Goal: Submit feedback/report problem

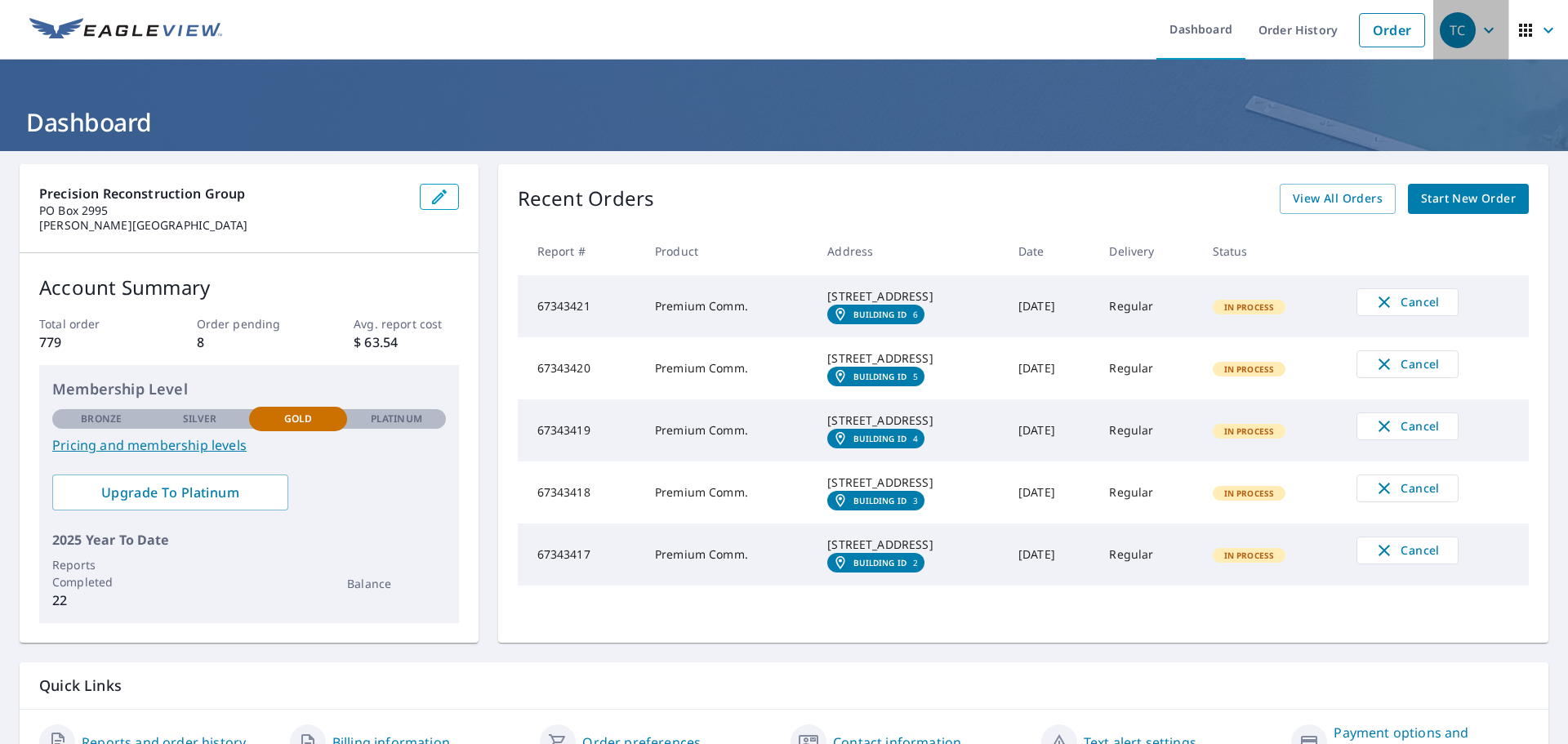
click at [1484, 29] on icon "button" at bounding box center [1489, 29] width 10 height 6
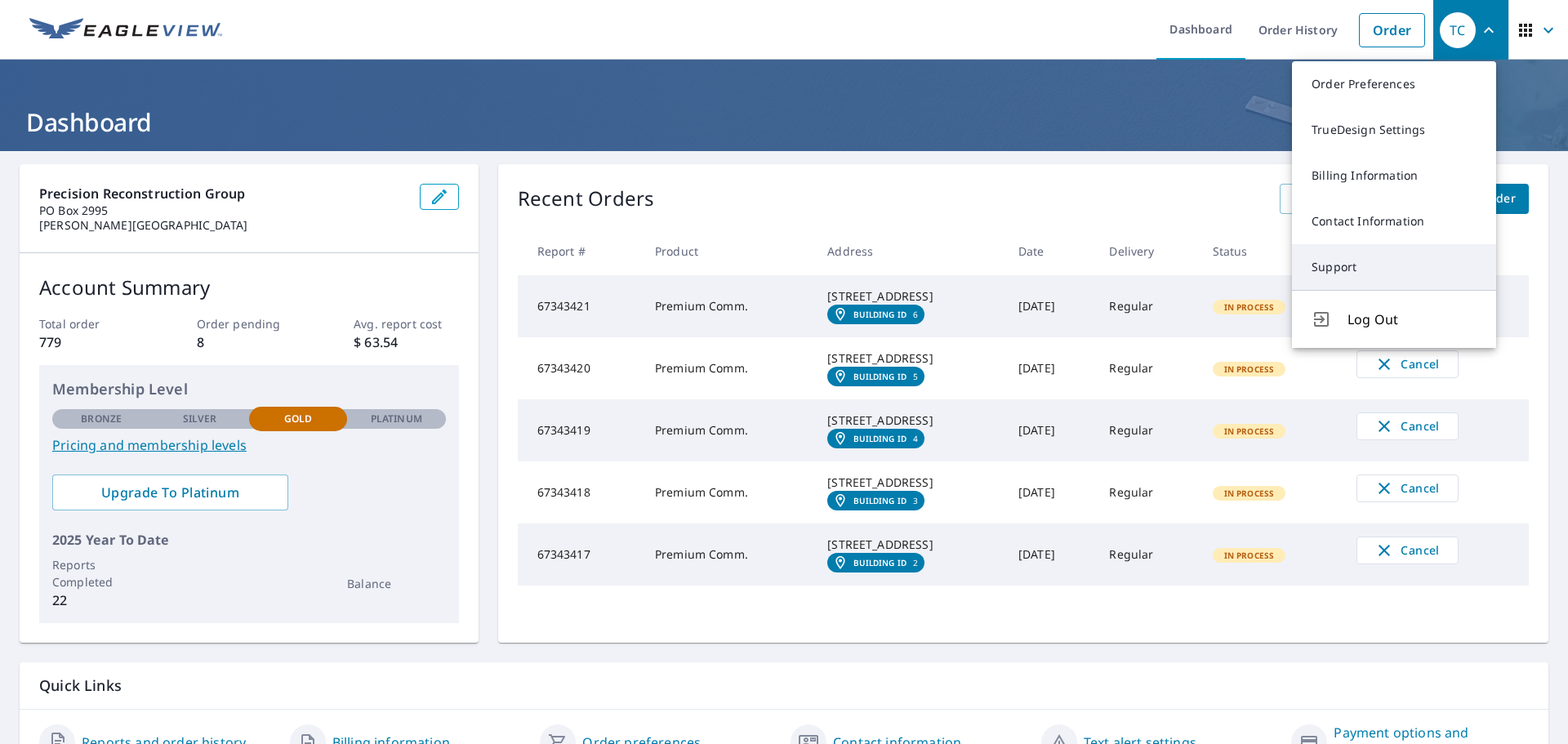
click at [1339, 260] on link "Support" at bounding box center [1394, 267] width 205 height 46
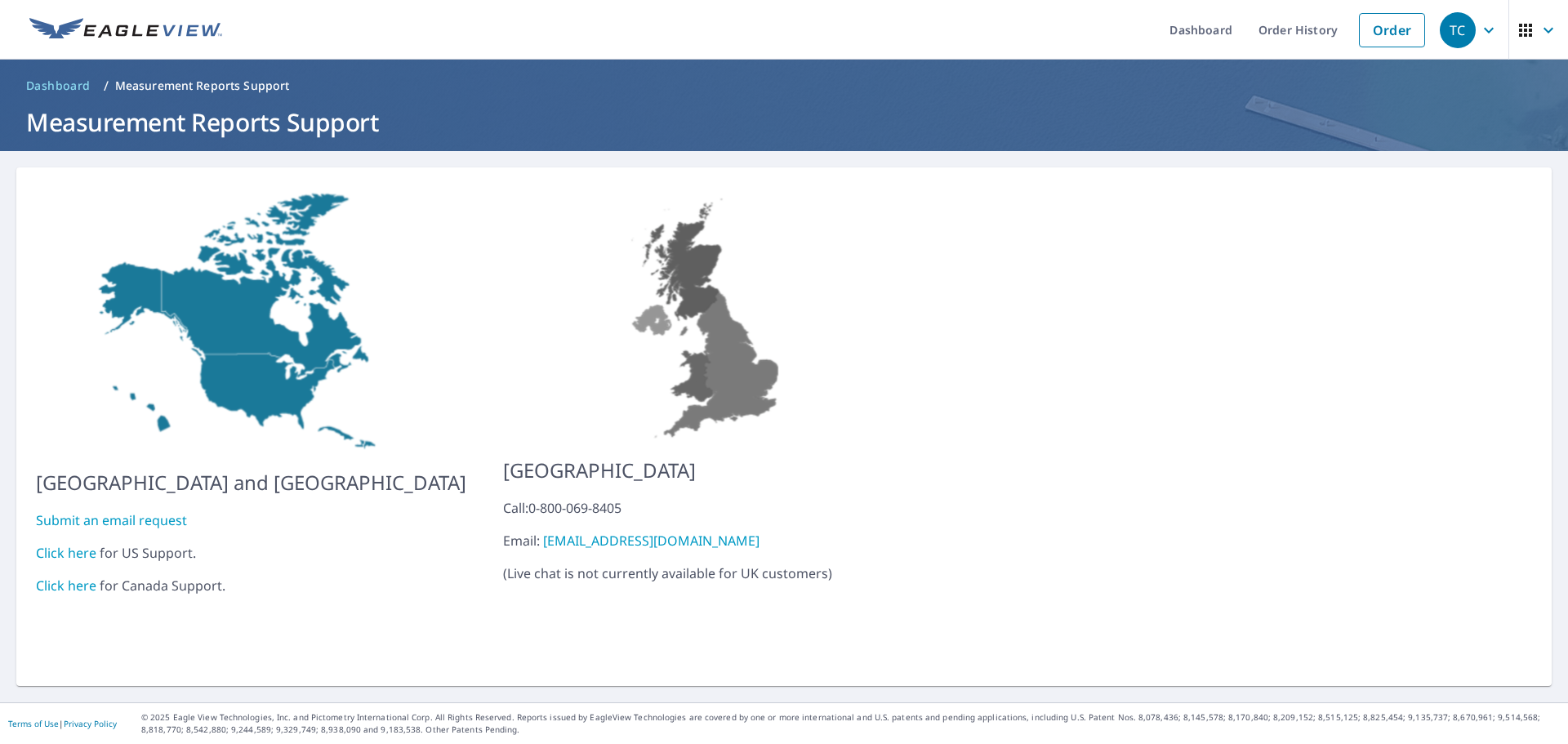
click at [61, 544] on link "Click here" at bounding box center [67, 553] width 61 height 18
click at [111, 511] on link "Submit an email request" at bounding box center [111, 519] width 151 height 18
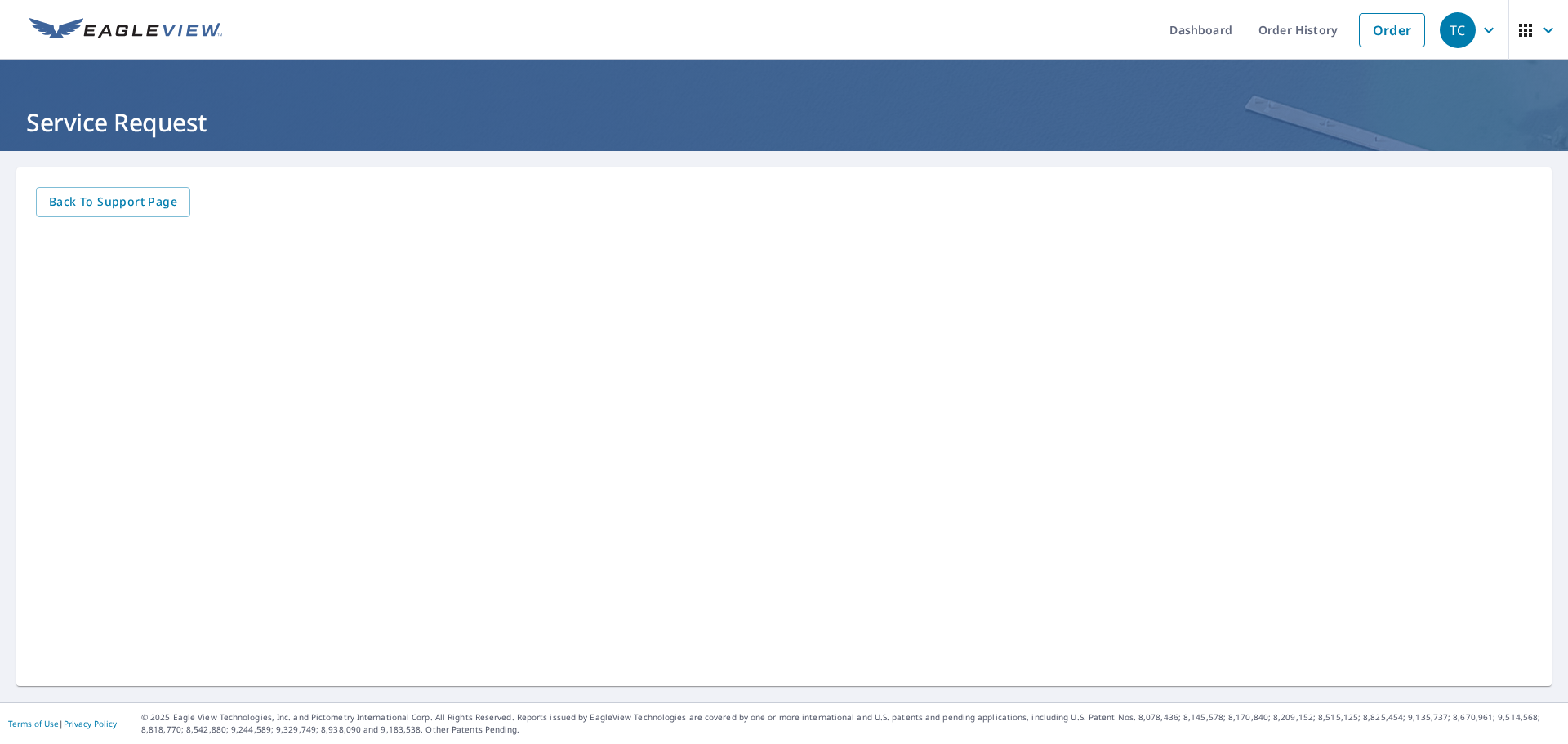
click at [1480, 27] on icon "button" at bounding box center [1489, 29] width 20 height 20
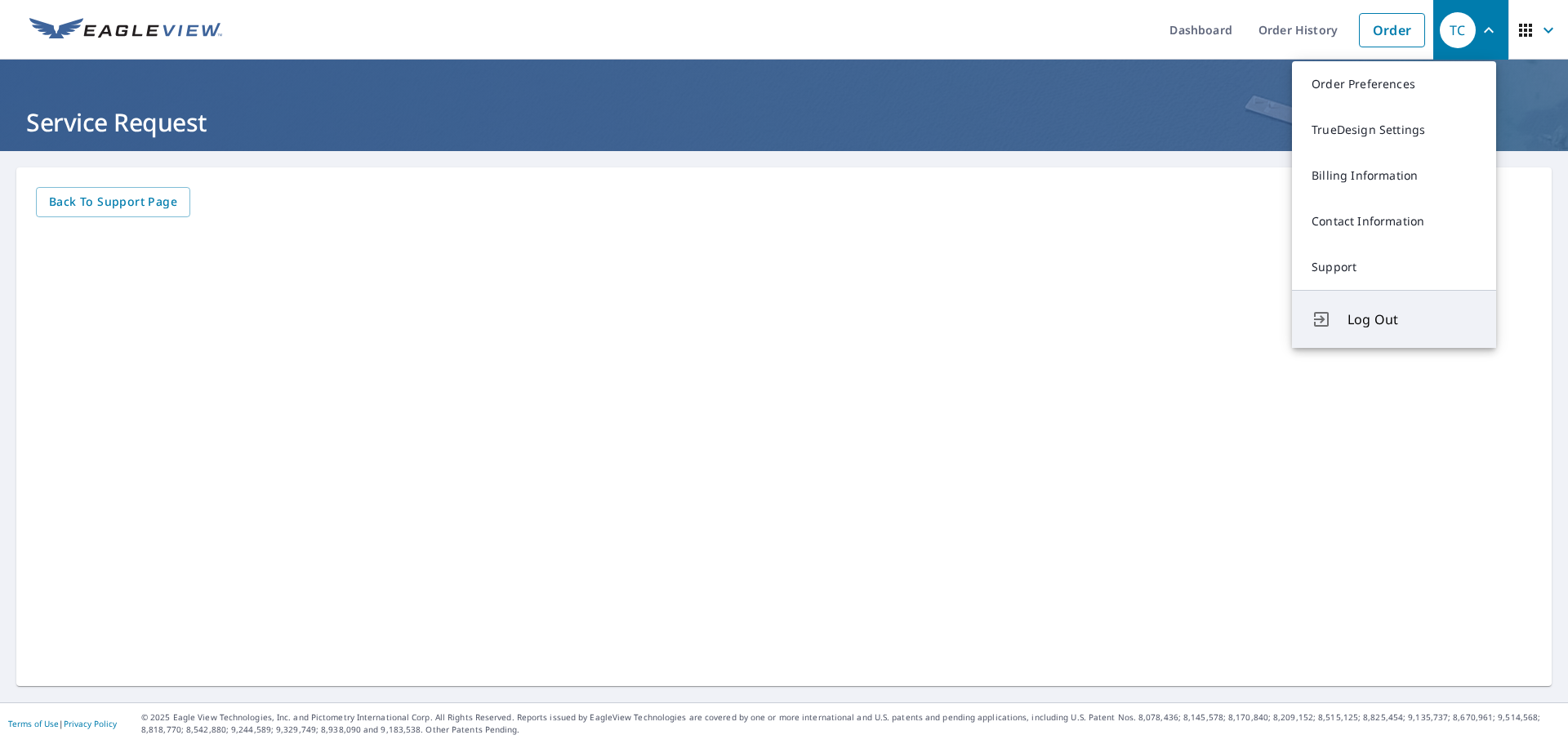
click at [1360, 318] on span "Log Out" at bounding box center [1412, 319] width 129 height 20
